Goal: Information Seeking & Learning: Learn about a topic

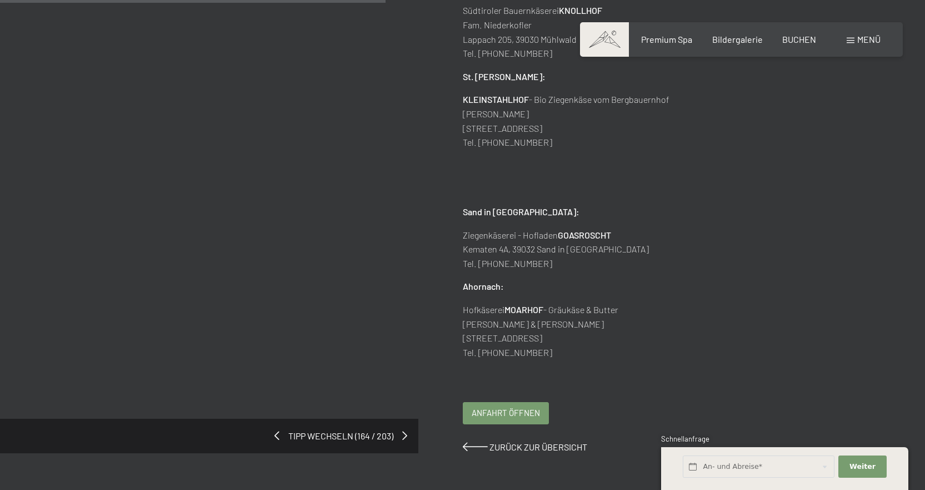
scroll to position [500, 0]
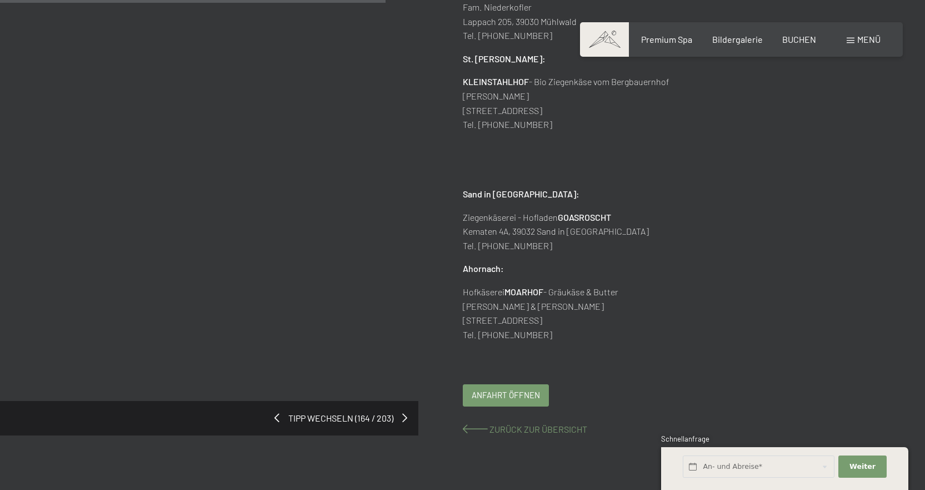
click at [510, 429] on span "Zurück zur Übersicht" at bounding box center [539, 429] width 98 height 11
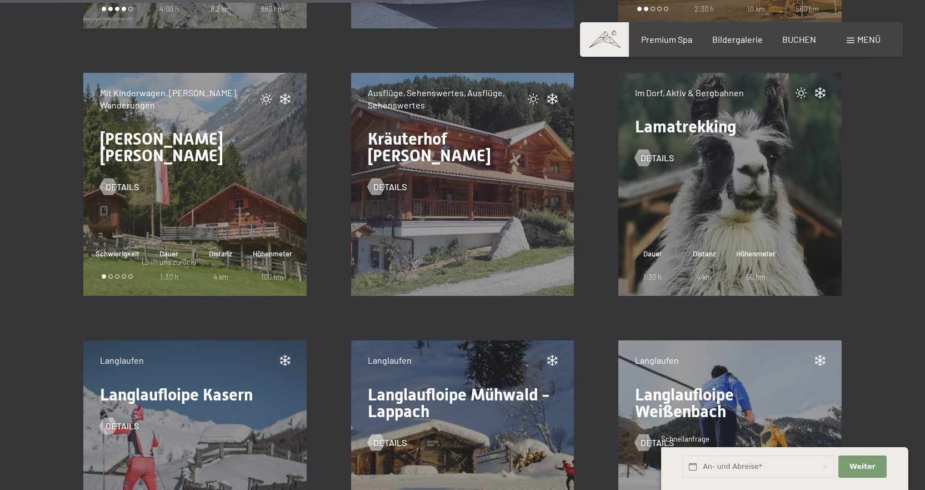
scroll to position [8337, 0]
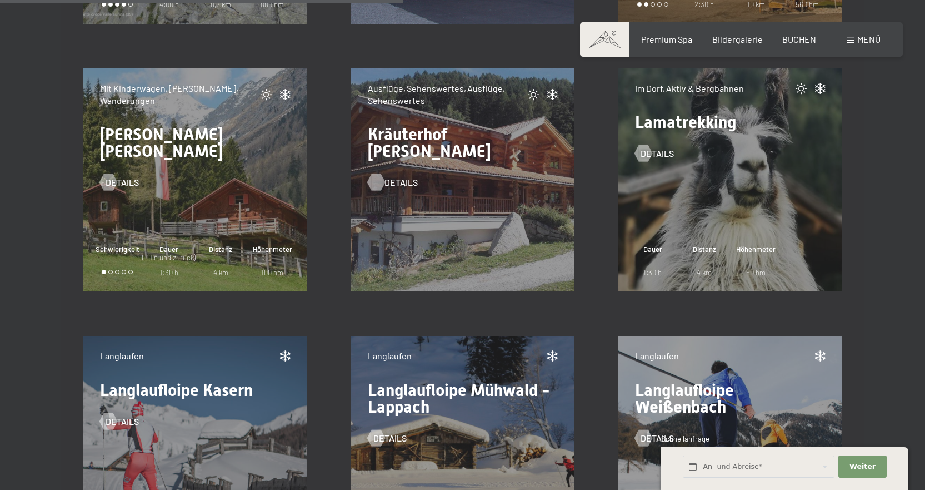
click at [381, 174] on div at bounding box center [375, 182] width 9 height 17
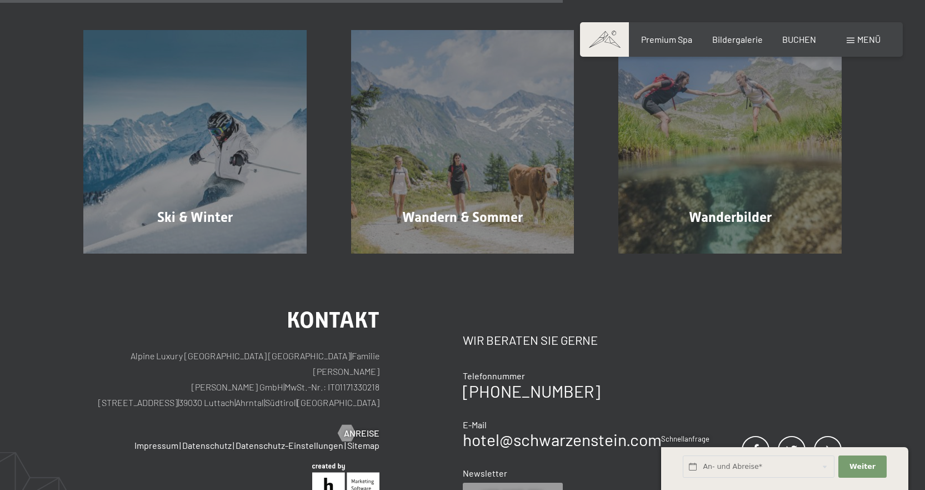
scroll to position [445, 0]
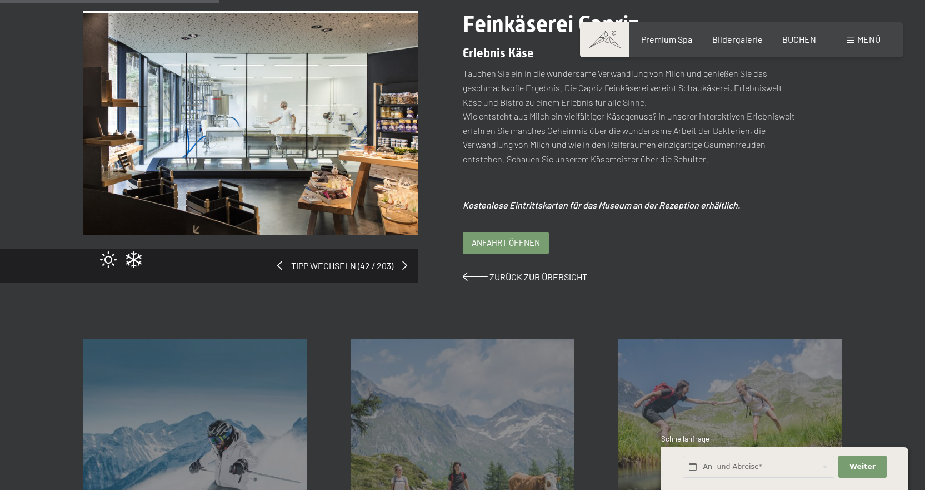
scroll to position [167, 0]
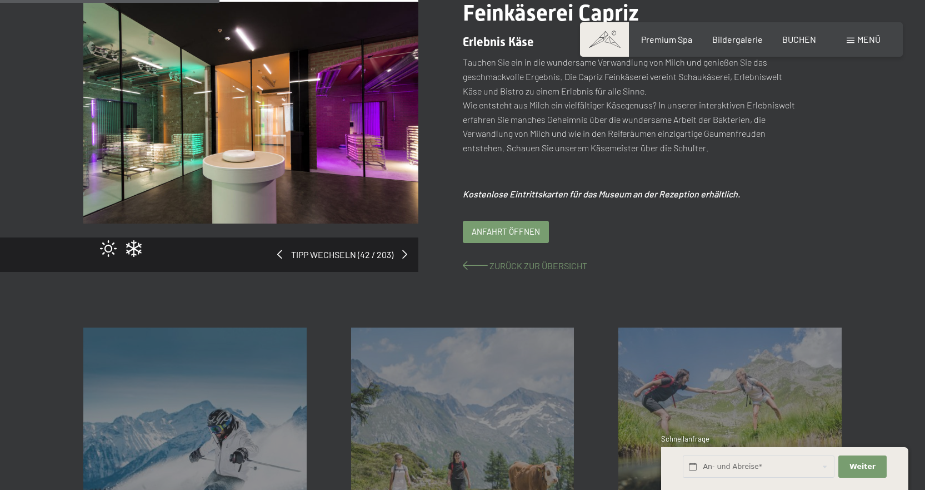
click at [499, 261] on span "Zurück zur Übersicht" at bounding box center [539, 265] width 98 height 11
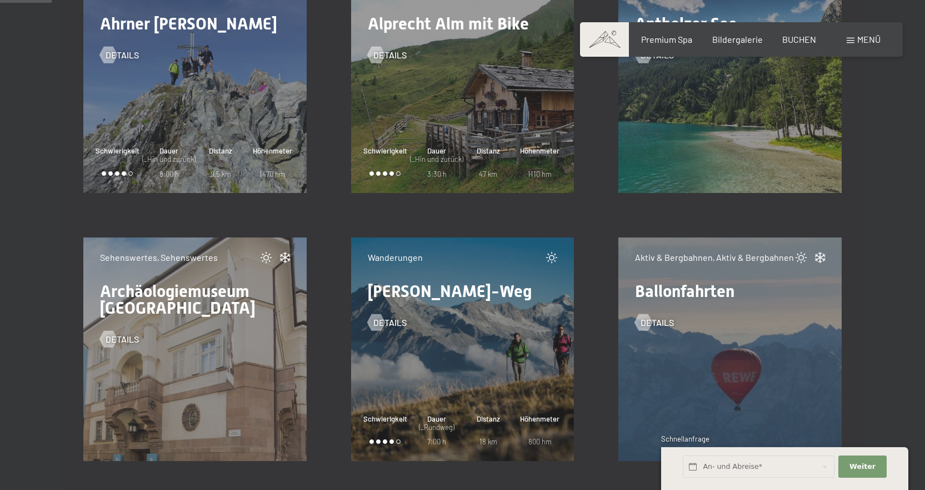
scroll to position [1112, 0]
